Goal: Information Seeking & Learning: Learn about a topic

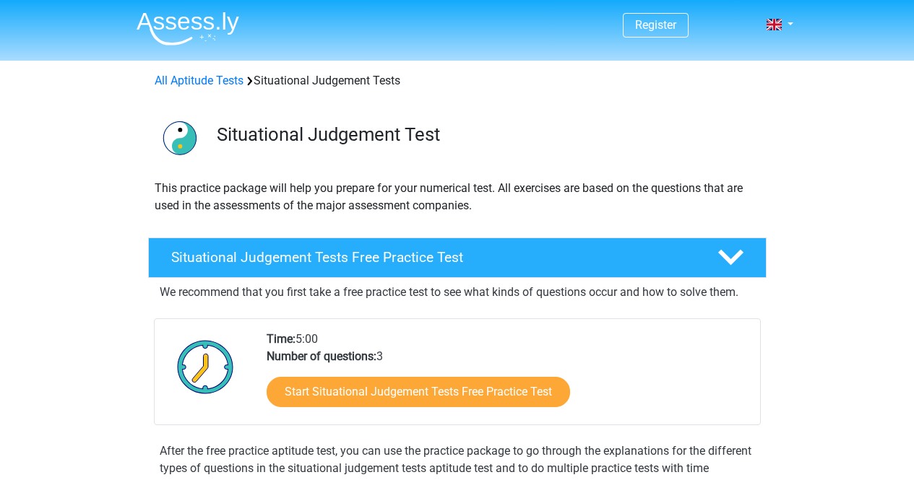
scroll to position [72, 0]
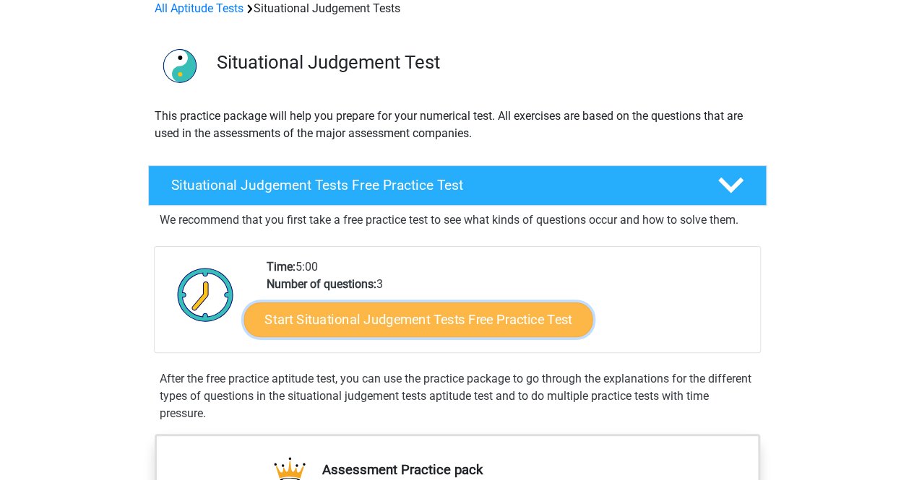
click at [348, 311] on link "Start Situational Judgement Tests Free Practice Test" at bounding box center [417, 320] width 349 height 35
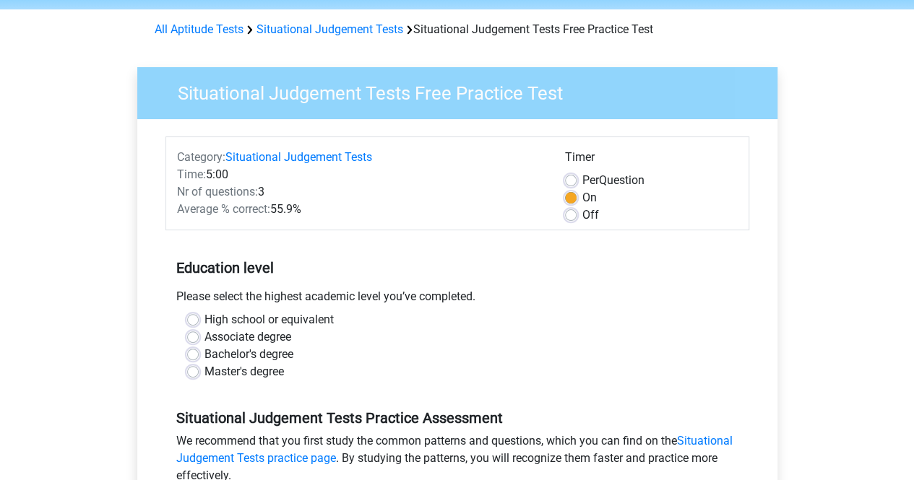
scroll to position [72, 0]
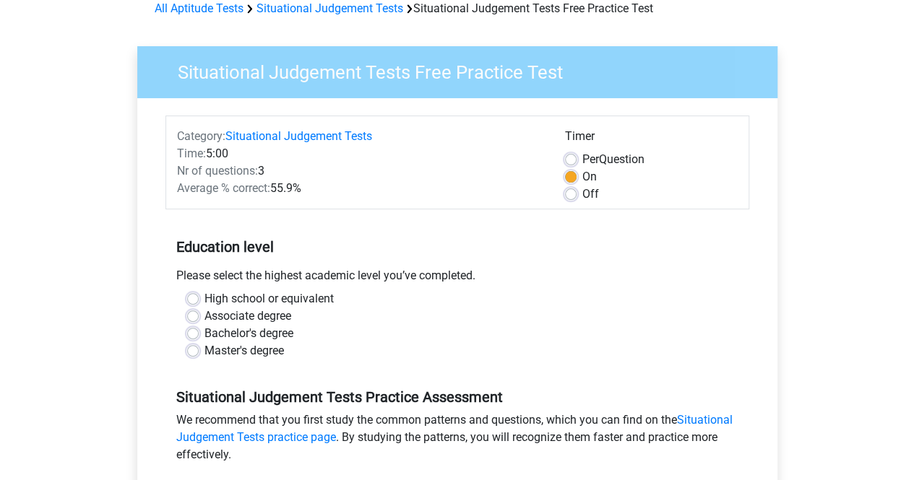
click at [387, 225] on div "Education level Please select the highest academic level you’ve completed. High…" at bounding box center [457, 293] width 584 height 156
click at [582, 159] on label "Per Question" at bounding box center [613, 159] width 62 height 17
click at [567, 159] on input "Per Question" at bounding box center [571, 158] width 12 height 14
radio input "true"
click at [582, 173] on label "On" at bounding box center [589, 176] width 14 height 17
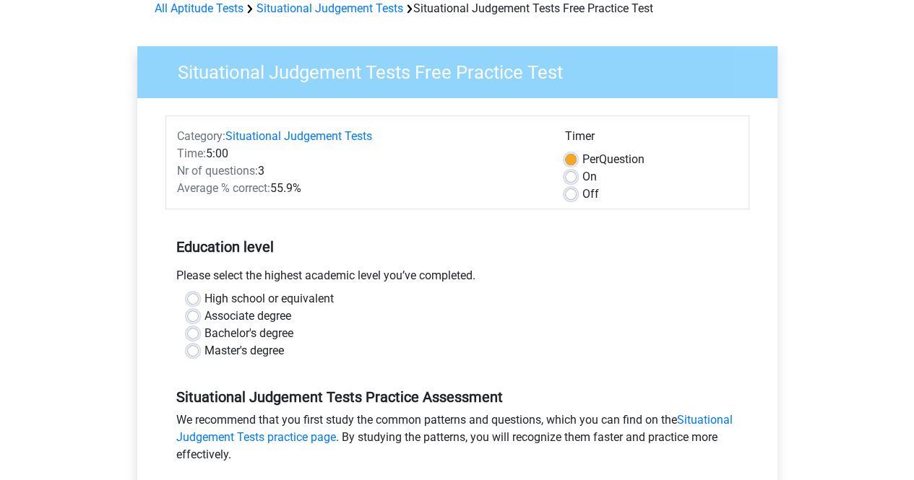
click at [567, 173] on input "On" at bounding box center [571, 175] width 12 height 14
radio input "true"
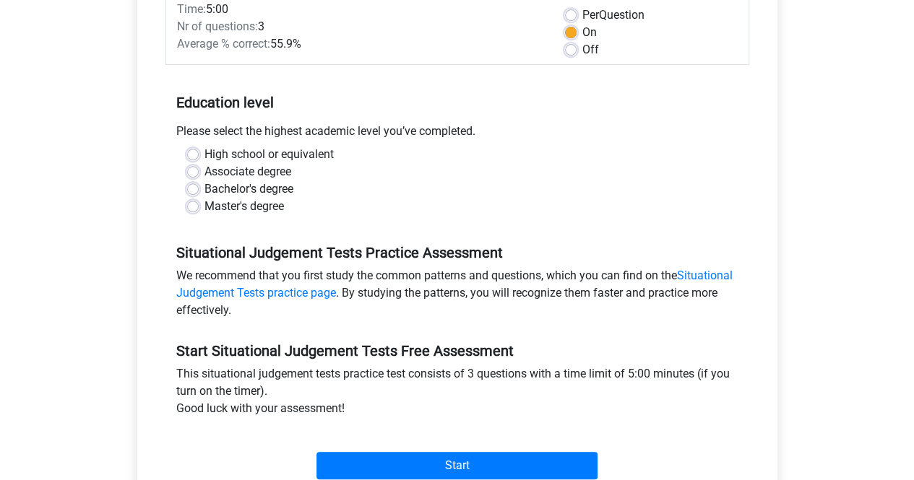
click at [189, 146] on div "High school or equivalent" at bounding box center [457, 154] width 540 height 17
click at [185, 154] on div "High school or equivalent Associate degree Bachelor's degree Master's degree" at bounding box center [457, 180] width 562 height 69
click at [204, 155] on label "High school or equivalent" at bounding box center [268, 154] width 129 height 17
click at [195, 155] on input "High school or equivalent" at bounding box center [193, 153] width 12 height 14
radio input "true"
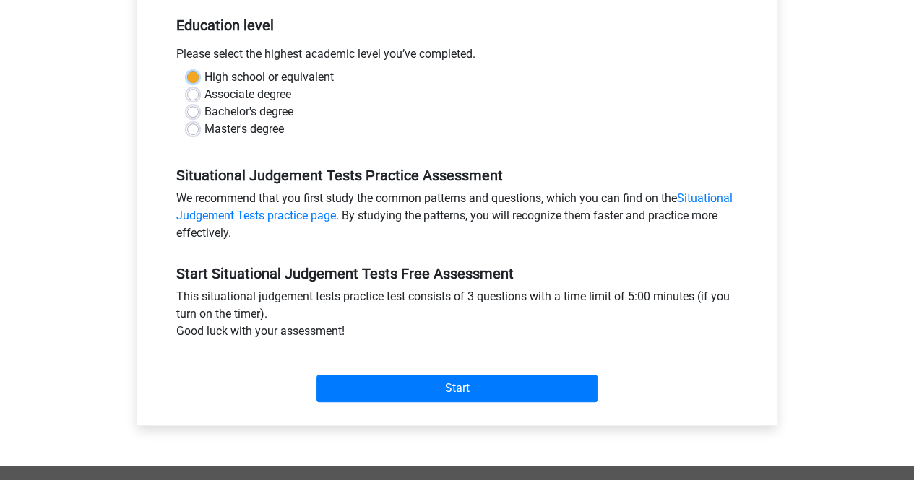
scroll to position [506, 0]
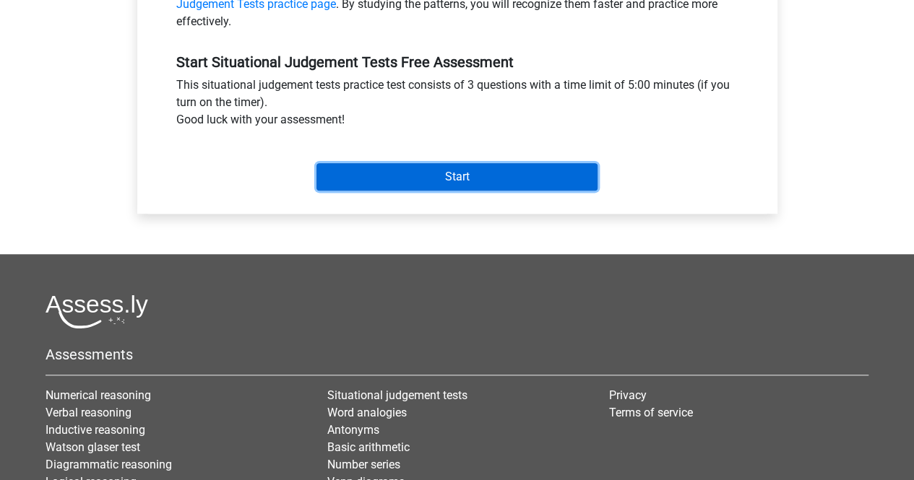
click at [366, 178] on input "Start" at bounding box center [456, 176] width 281 height 27
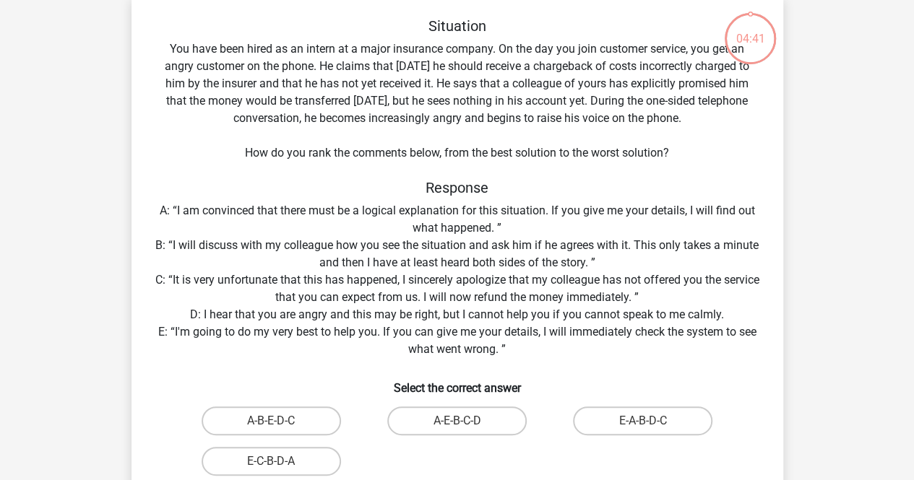
scroll to position [144, 0]
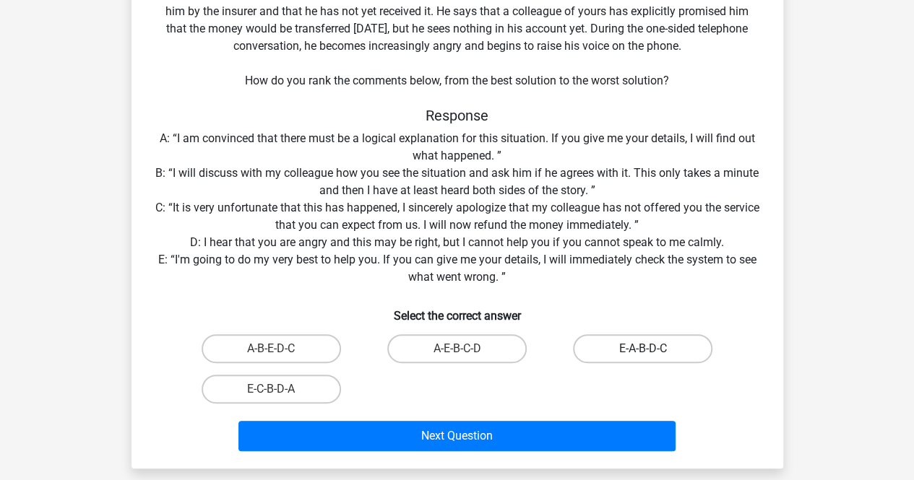
click at [614, 352] on label "E-A-B-D-C" at bounding box center [642, 348] width 139 height 29
click at [643, 352] on input "E-A-B-D-C" at bounding box center [647, 353] width 9 height 9
radio input "true"
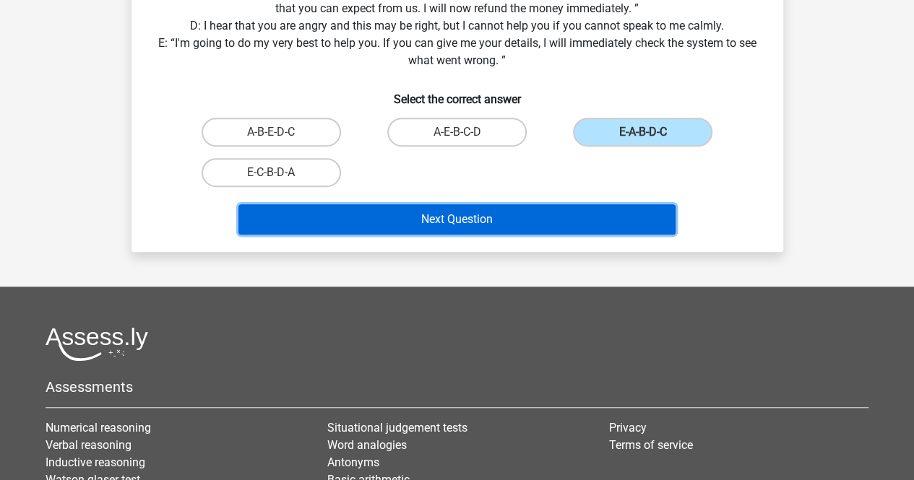
click at [565, 220] on button "Next Question" at bounding box center [456, 219] width 437 height 30
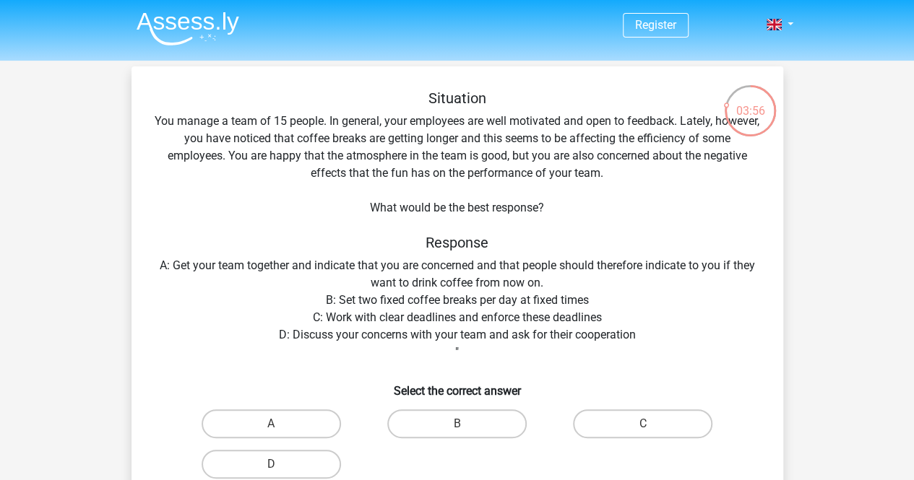
scroll to position [72, 0]
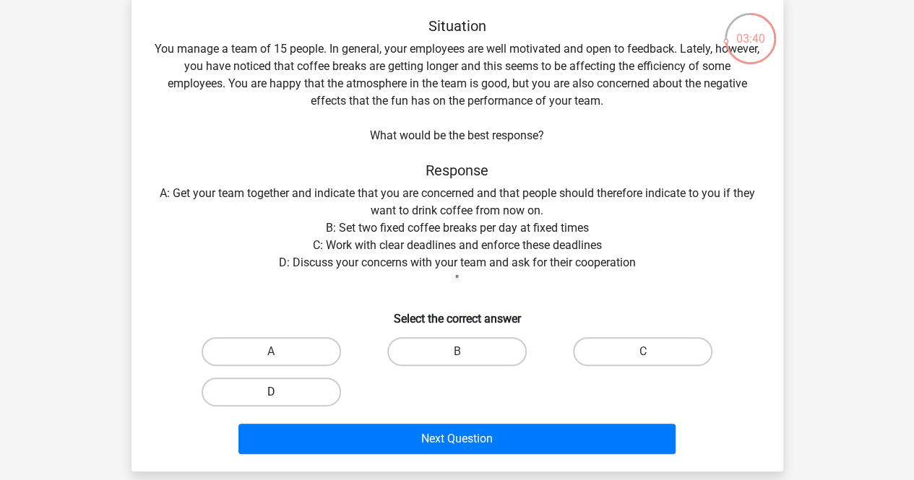
click at [284, 400] on label "D" at bounding box center [271, 392] width 139 height 29
click at [280, 400] on input "D" at bounding box center [275, 396] width 9 height 9
radio input "true"
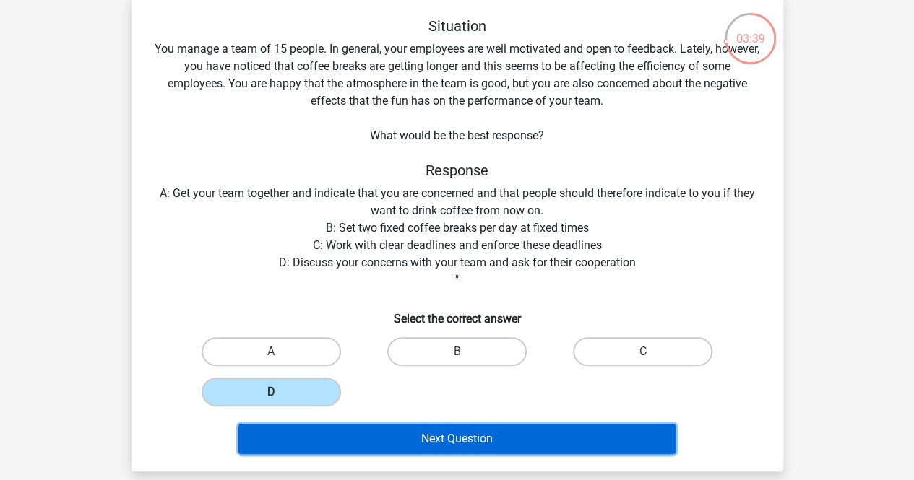
click at [323, 431] on button "Next Question" at bounding box center [456, 439] width 437 height 30
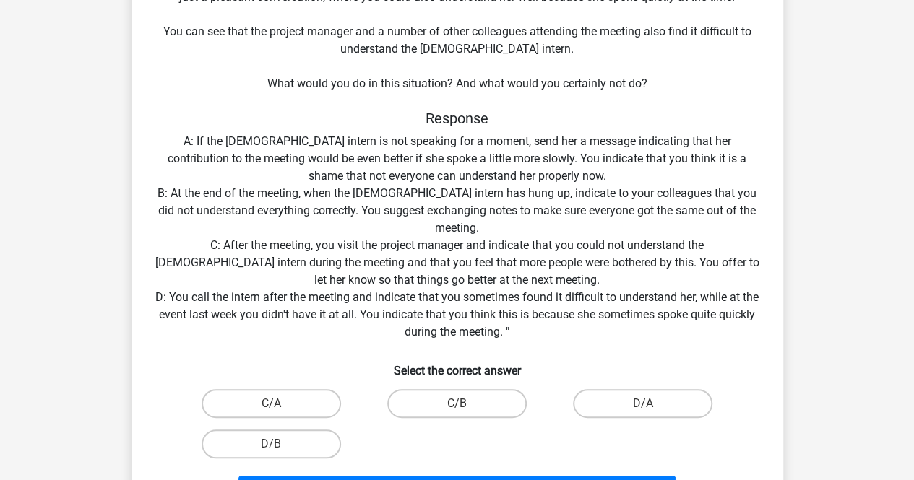
scroll to position [217, 0]
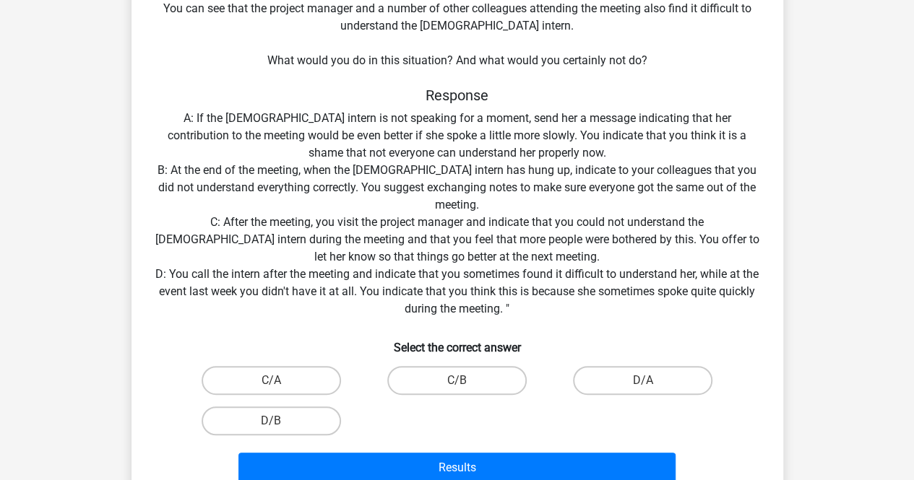
click at [636, 396] on div "D/A" at bounding box center [643, 380] width 186 height 40
click at [631, 386] on label "D/A" at bounding box center [642, 380] width 139 height 29
click at [643, 386] on input "D/A" at bounding box center [647, 385] width 9 height 9
radio input "true"
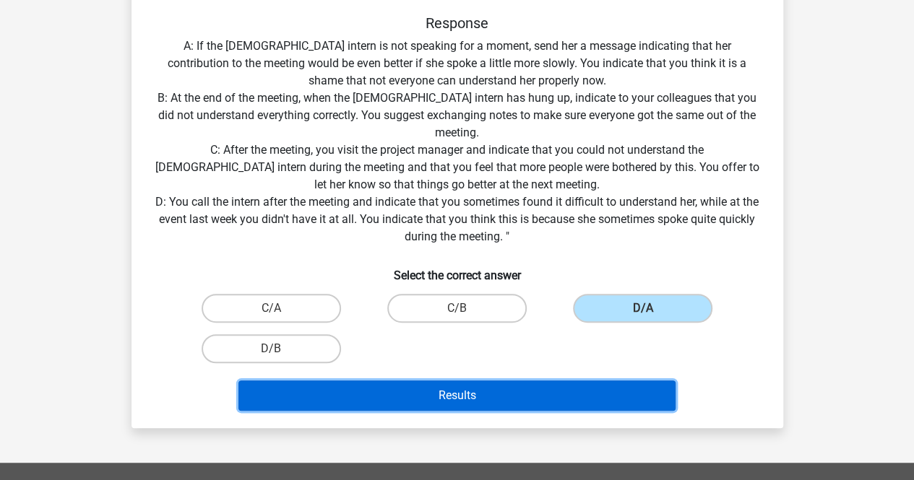
click at [615, 389] on button "Results" at bounding box center [456, 396] width 437 height 30
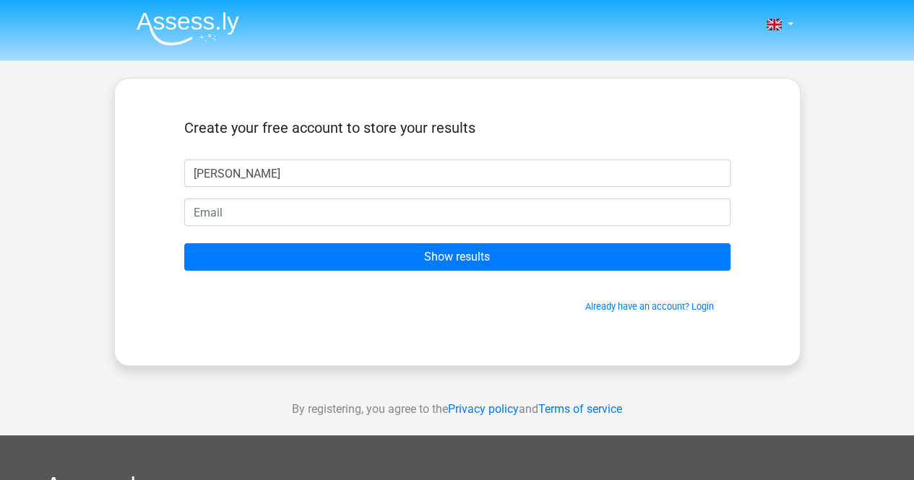
type input "[PERSON_NAME]"
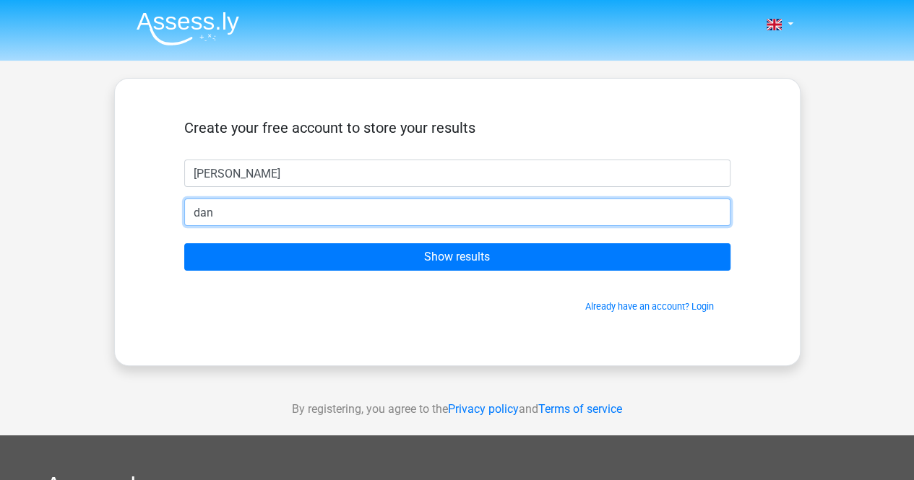
type input "[PERSON_NAME][EMAIL_ADDRESS][DOMAIN_NAME]"
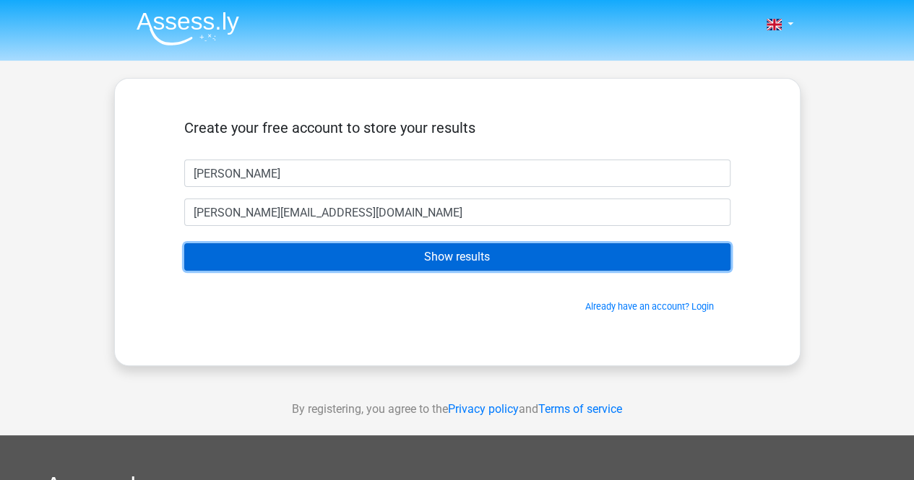
click at [439, 253] on input "Show results" at bounding box center [457, 256] width 546 height 27
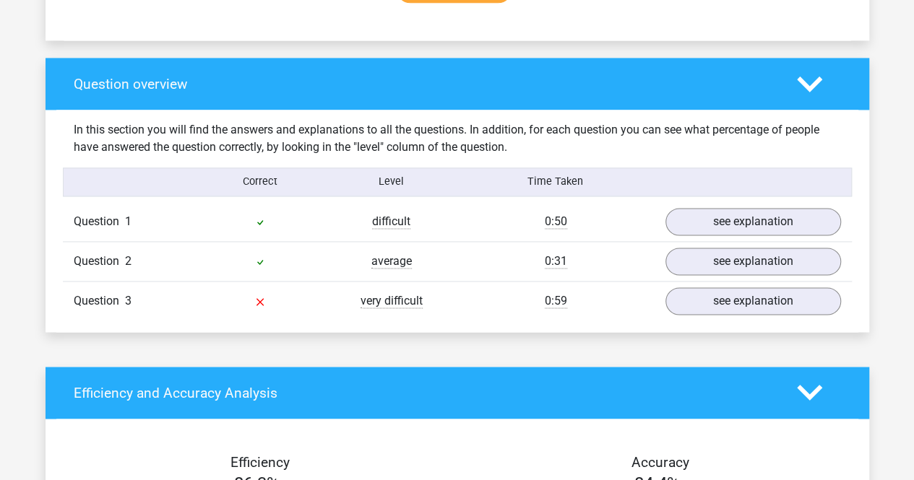
scroll to position [1083, 0]
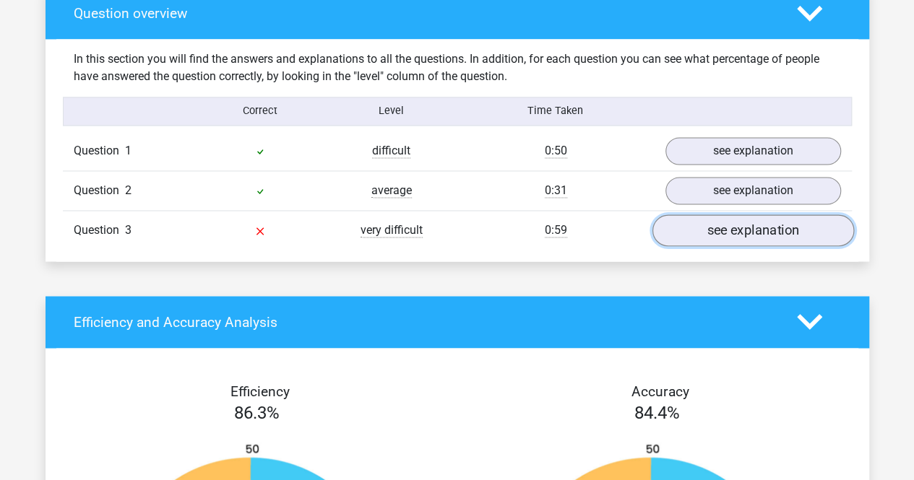
click at [782, 221] on link "see explanation" at bounding box center [753, 231] width 202 height 32
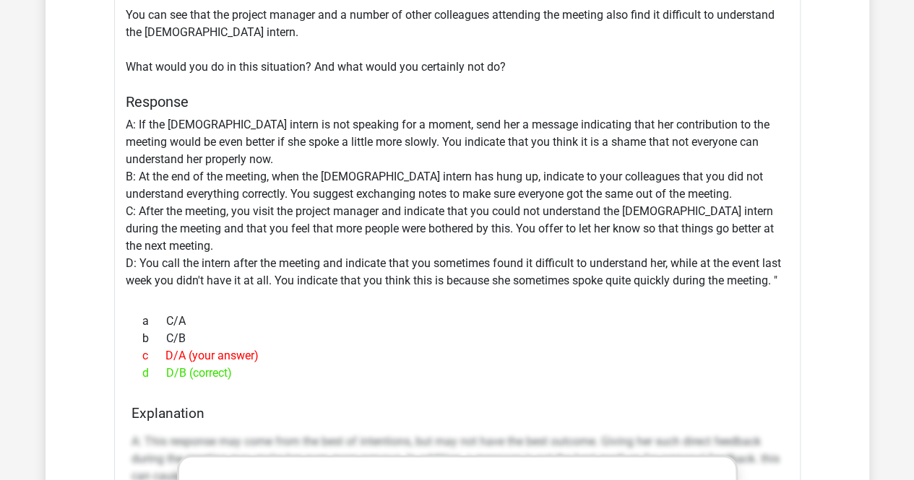
scroll to position [1372, 0]
